Goal: Go to known website: Go to known website

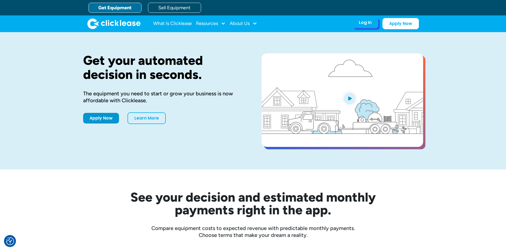
click at [372, 25] on div "Log In Account login I use Clicklease to get my equipment Partner Portal I offe…" at bounding box center [365, 22] width 26 height 11
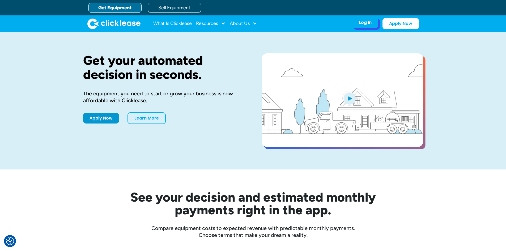
click at [369, 25] on div "Log In" at bounding box center [365, 22] width 13 height 5
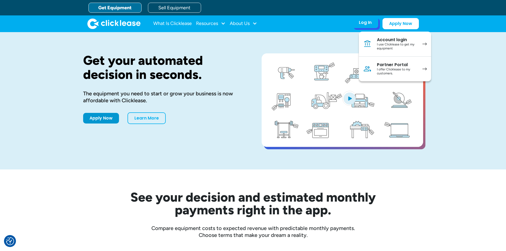
click at [378, 49] on div "I use Clicklease to get my equipment" at bounding box center [397, 47] width 40 height 8
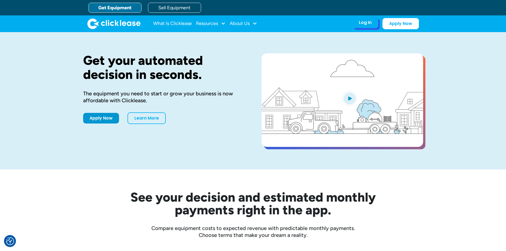
click at [368, 23] on div "Log In" at bounding box center [365, 22] width 13 height 5
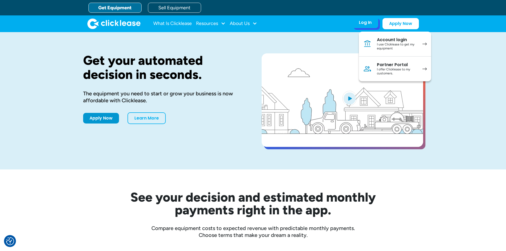
click at [383, 65] on div "Partner Portal" at bounding box center [397, 64] width 40 height 5
